Goal: Transaction & Acquisition: Purchase product/service

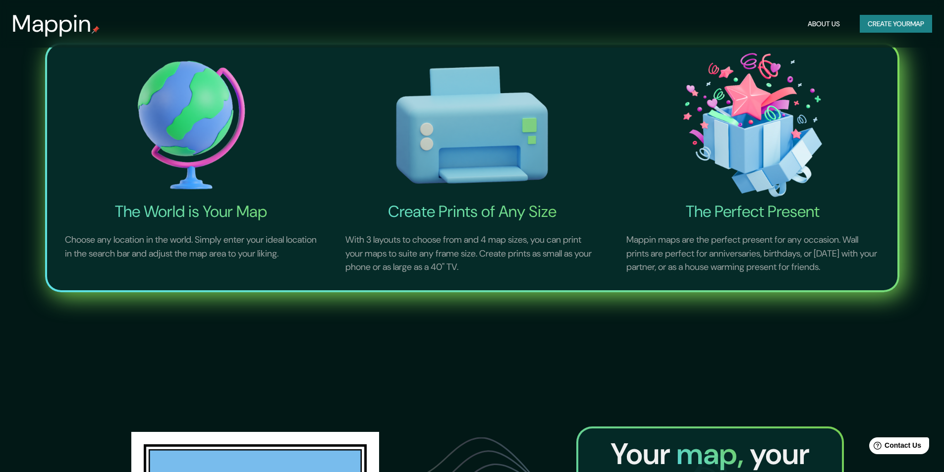
scroll to position [600, 0]
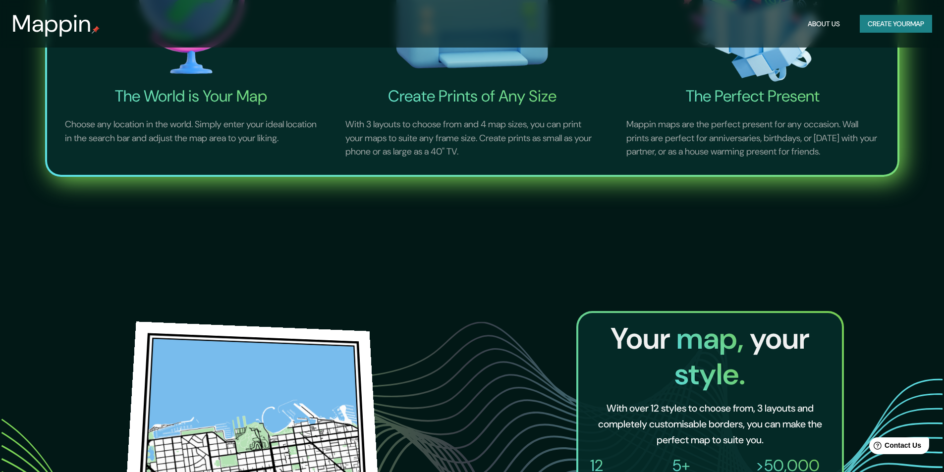
click at [282, 371] on img at bounding box center [252, 445] width 262 height 247
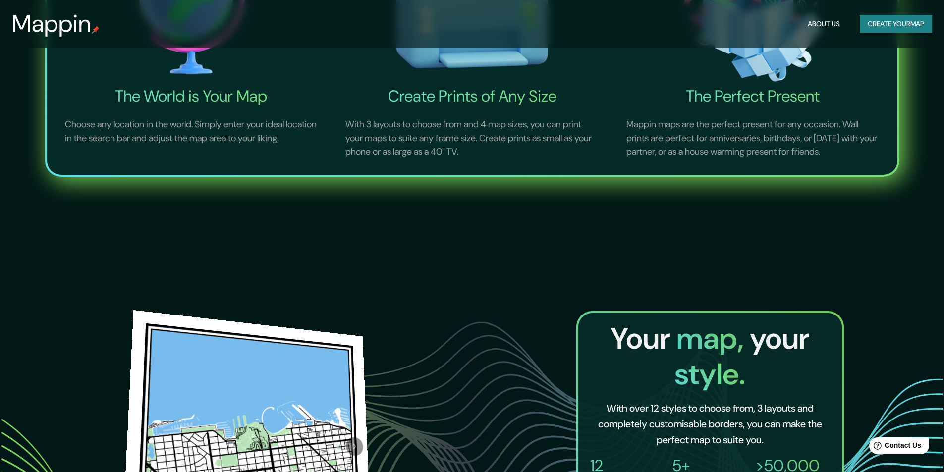
scroll to position [848, 0]
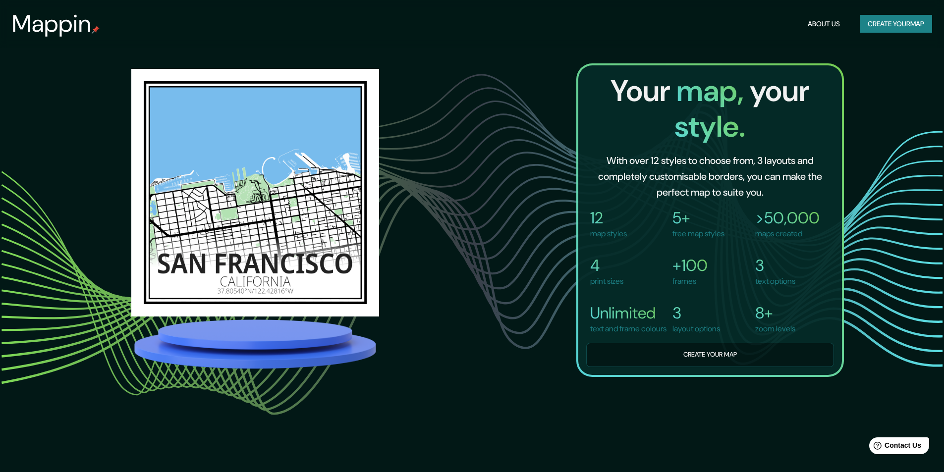
click at [235, 356] on img at bounding box center [255, 344] width 248 height 55
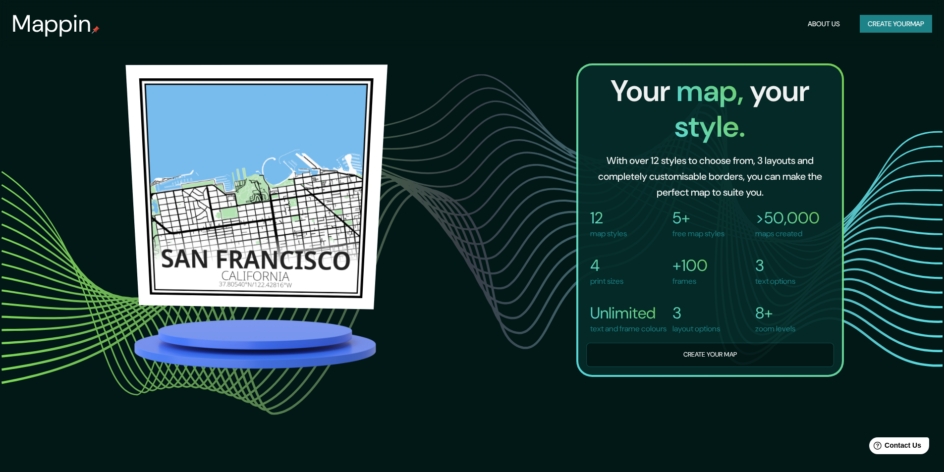
click at [241, 285] on img at bounding box center [256, 187] width 262 height 245
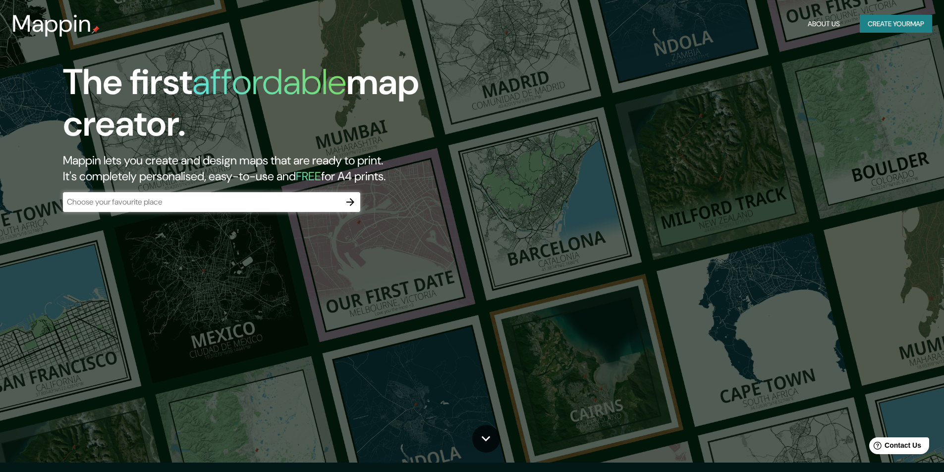
scroll to position [0, 0]
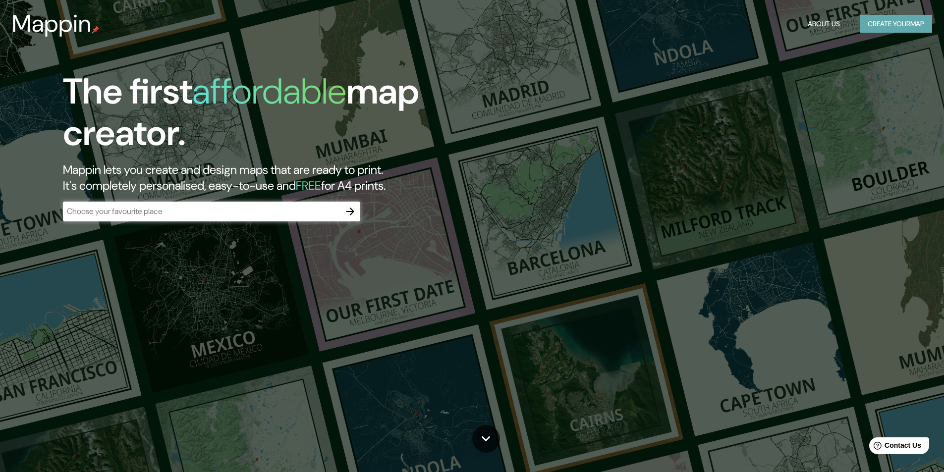
click at [882, 23] on button "Create your map" at bounding box center [896, 24] width 72 height 18
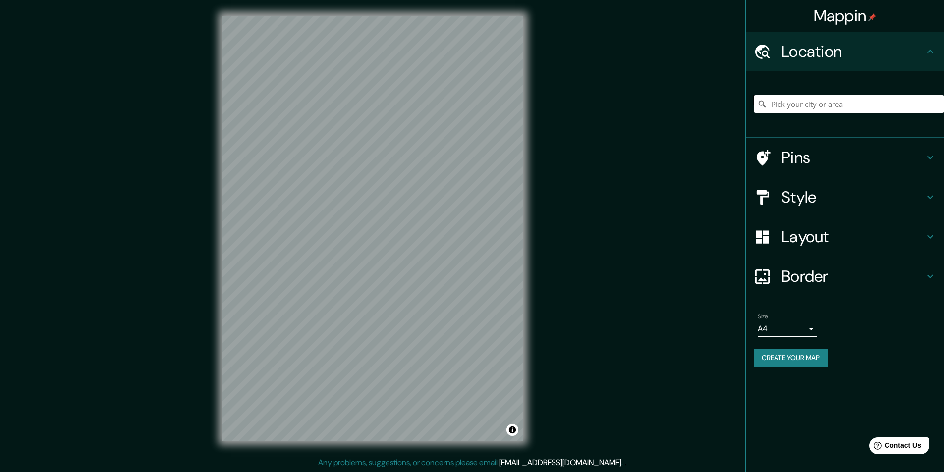
click at [789, 105] on input "Pick your city or area" at bounding box center [849, 104] width 190 height 18
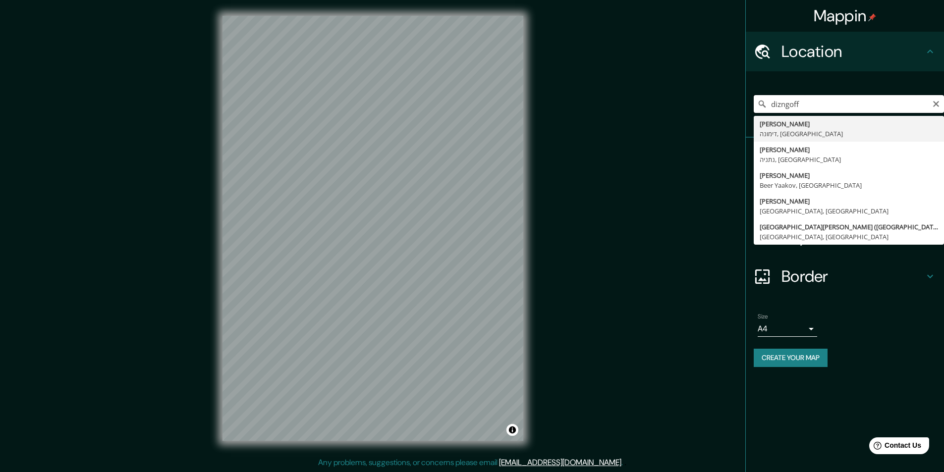
drag, startPoint x: 823, startPoint y: 100, endPoint x: 746, endPoint y: 107, distance: 78.1
click at [746, 107] on div "Mappin Location dizngoff [PERSON_NAME] דימונה, [PERSON_NAME] נתניה, [PERSON_NAM…" at bounding box center [845, 236] width 199 height 472
type input "[PERSON_NAME], [GEOGRAPHIC_DATA], [GEOGRAPHIC_DATA]"
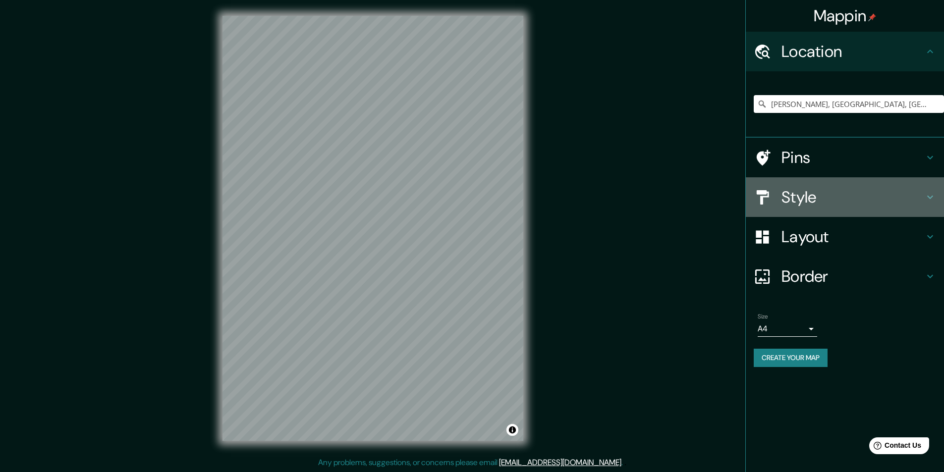
click at [925, 197] on icon at bounding box center [930, 197] width 12 height 12
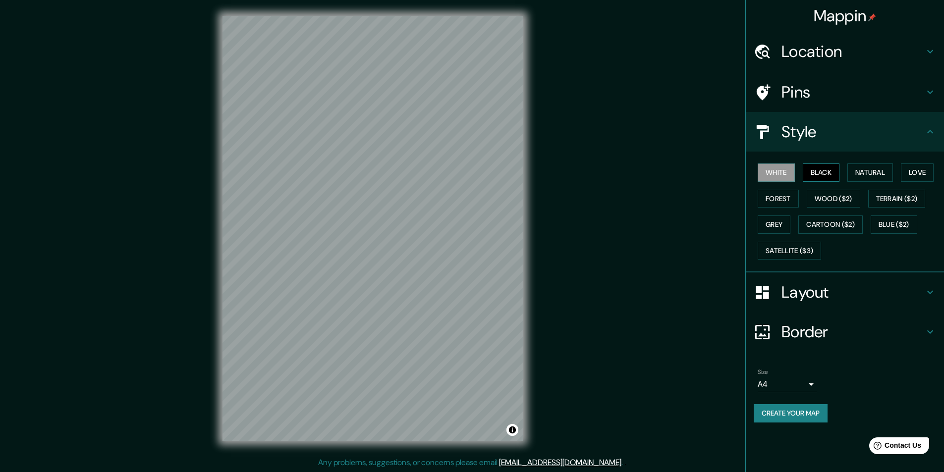
click at [830, 174] on button "Black" at bounding box center [821, 173] width 37 height 18
click at [867, 170] on button "Natural" at bounding box center [871, 173] width 46 height 18
click at [922, 168] on button "Love" at bounding box center [917, 173] width 33 height 18
click at [780, 202] on button "Forest" at bounding box center [778, 199] width 41 height 18
click at [824, 190] on button "Wood ($2)" at bounding box center [834, 199] width 54 height 18
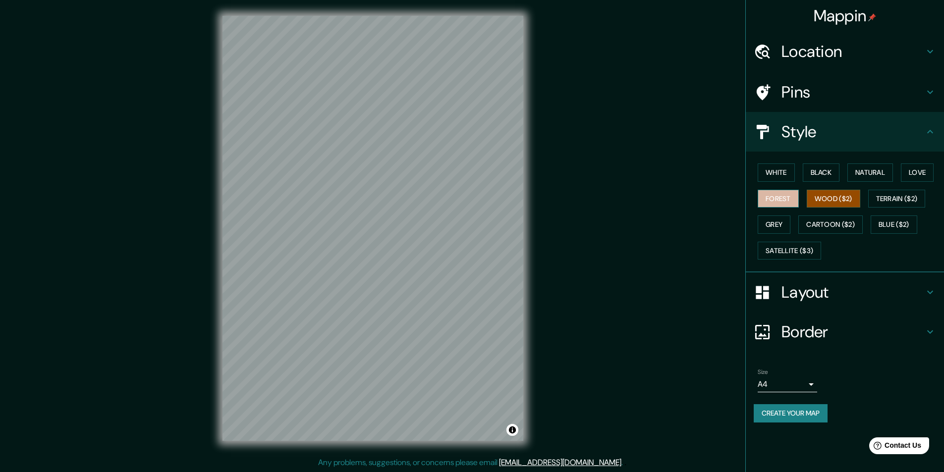
click at [769, 195] on button "Forest" at bounding box center [778, 199] width 41 height 18
click at [904, 207] on button "Terrain ($2)" at bounding box center [896, 199] width 57 height 18
click at [789, 225] on button "Grey" at bounding box center [774, 225] width 33 height 18
click at [831, 217] on button "Cartoon ($2)" at bounding box center [831, 225] width 64 height 18
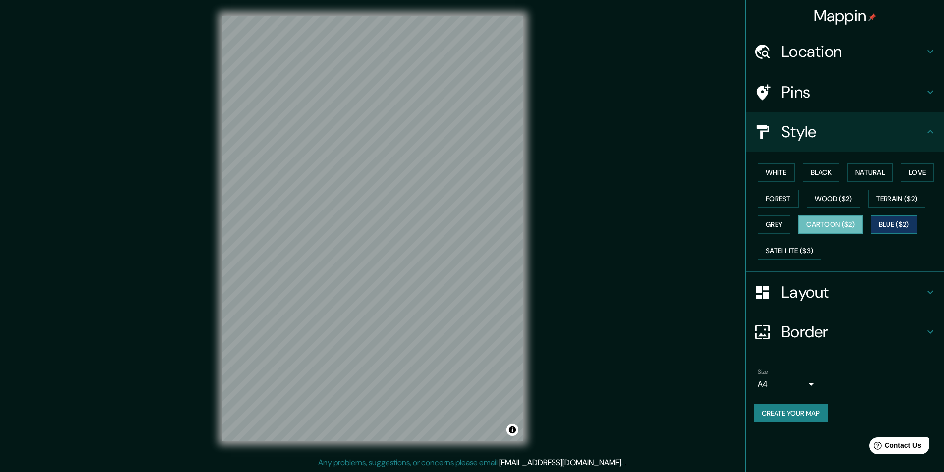
click at [884, 229] on button "Blue ($2)" at bounding box center [894, 225] width 47 height 18
click at [811, 248] on button "Satellite ($3)" at bounding box center [789, 251] width 63 height 18
click at [822, 227] on button "Cartoon ($2)" at bounding box center [831, 225] width 64 height 18
click at [884, 223] on button "Blue ($2)" at bounding box center [894, 225] width 47 height 18
click at [760, 173] on button "White" at bounding box center [776, 173] width 37 height 18
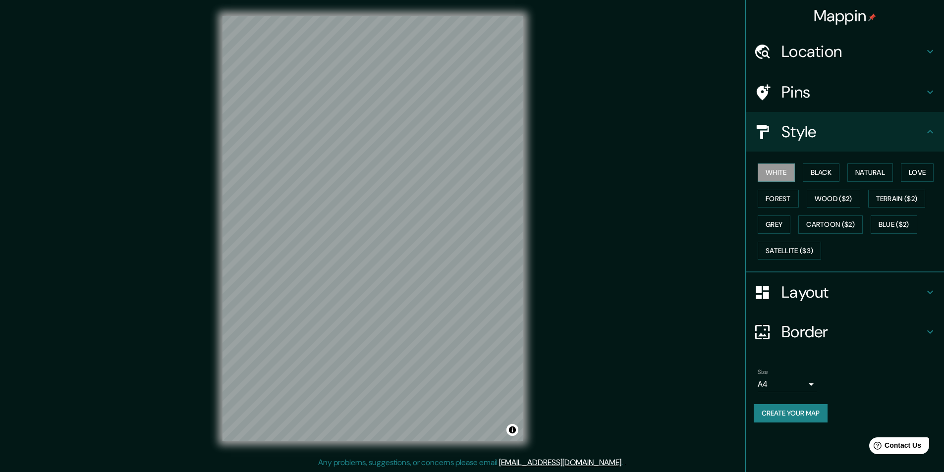
scroll to position [0, 0]
